Goal: Navigation & Orientation: Understand site structure

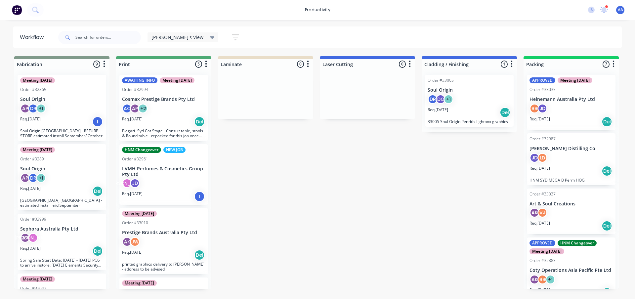
click at [233, 38] on icon "button" at bounding box center [235, 37] width 5 height 1
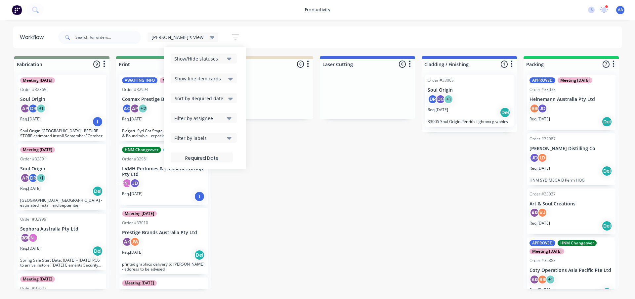
drag, startPoint x: 323, startPoint y: 230, endPoint x: 297, endPoint y: 185, distance: 51.6
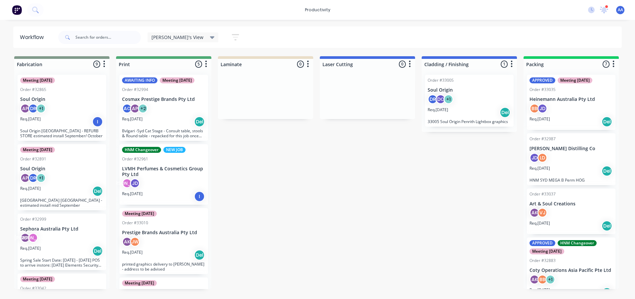
click at [176, 37] on span "[PERSON_NAME]'s View" at bounding box center [178, 37] width 52 height 7
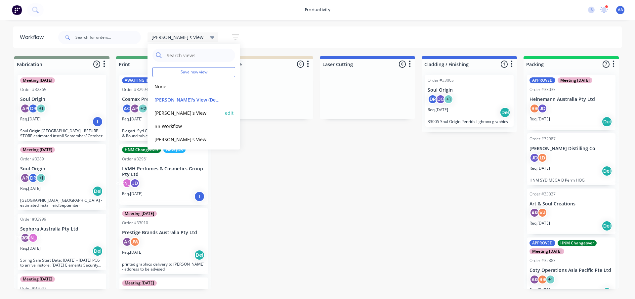
click at [172, 115] on button "[PERSON_NAME]'s View" at bounding box center [188, 113] width 70 height 8
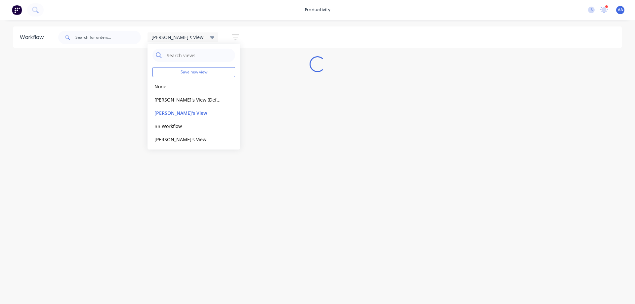
click at [358, 151] on div "Workflow [PERSON_NAME]'s View Save new view None edit [PERSON_NAME]'s View (Def…" at bounding box center [317, 158] width 635 height 264
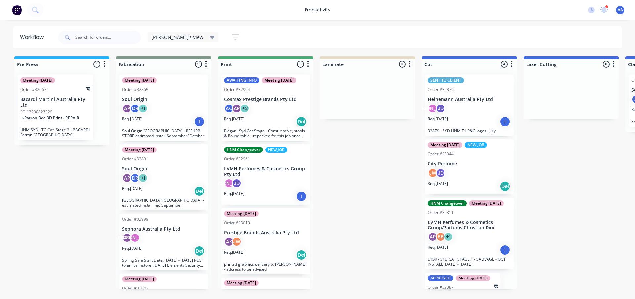
click at [210, 37] on icon at bounding box center [212, 37] width 5 height 3
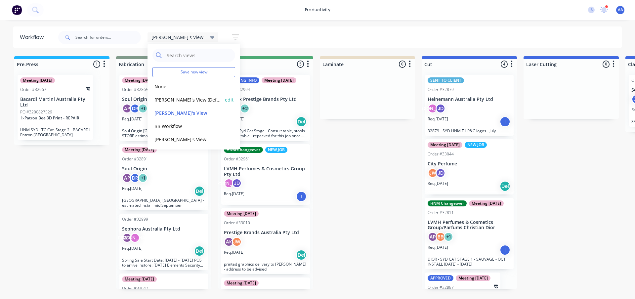
click at [187, 98] on button "[PERSON_NAME]'s View (Default)" at bounding box center [188, 100] width 70 height 8
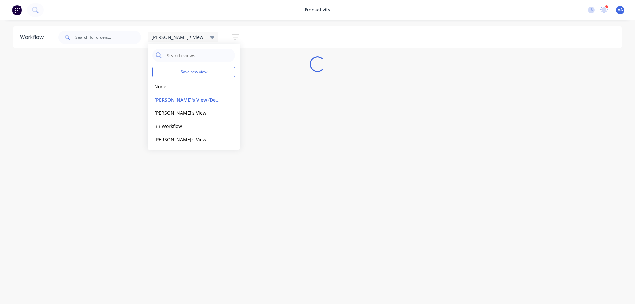
click at [288, 109] on div "Workflow [PERSON_NAME]'s View Save new view None edit [PERSON_NAME]'s View (Def…" at bounding box center [317, 158] width 635 height 264
click at [292, 110] on div "Workflow [PERSON_NAME]'s View Save new view None edit [PERSON_NAME]'s View (Def…" at bounding box center [317, 158] width 635 height 264
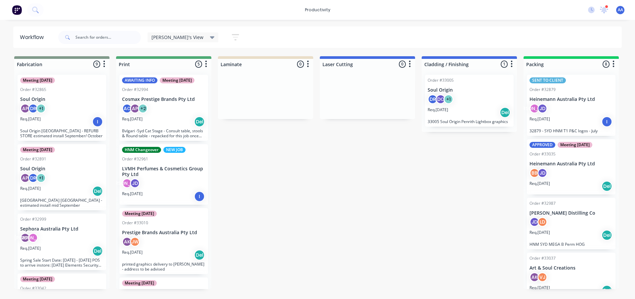
click at [285, 101] on div at bounding box center [265, 94] width 95 height 50
